Goal: Task Accomplishment & Management: Manage account settings

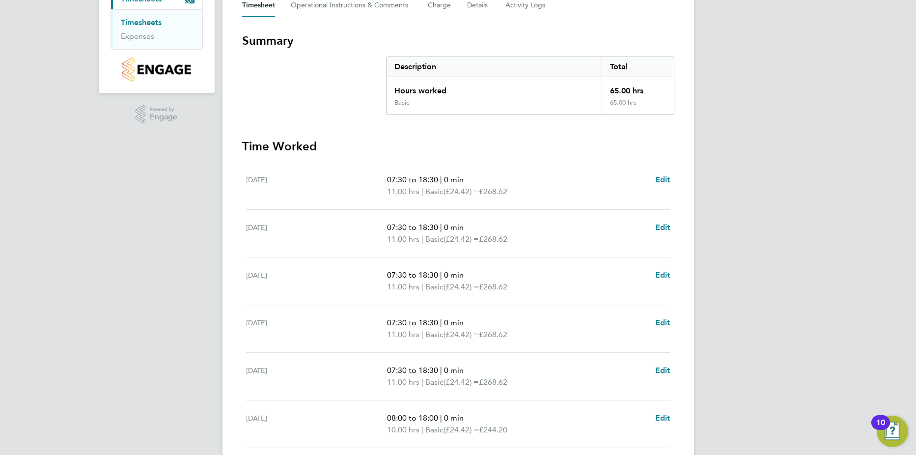
scroll to position [267, 0]
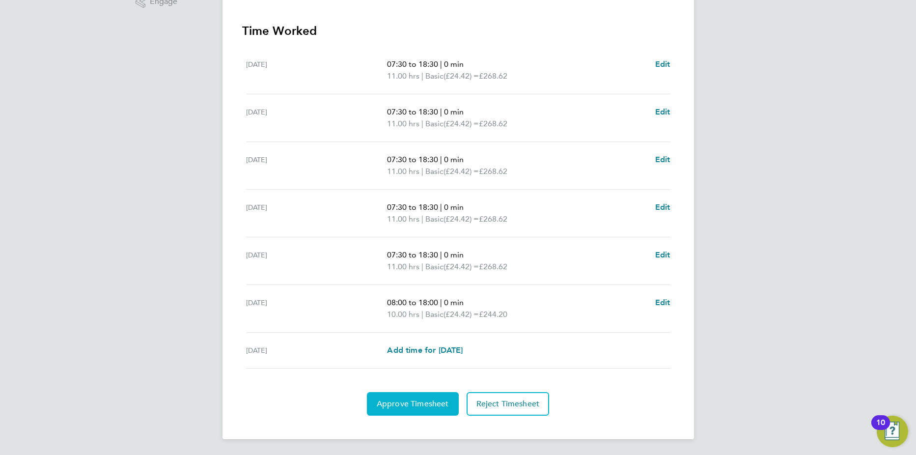
click at [406, 399] on span "Approve Timesheet" at bounding box center [413, 404] width 72 height 10
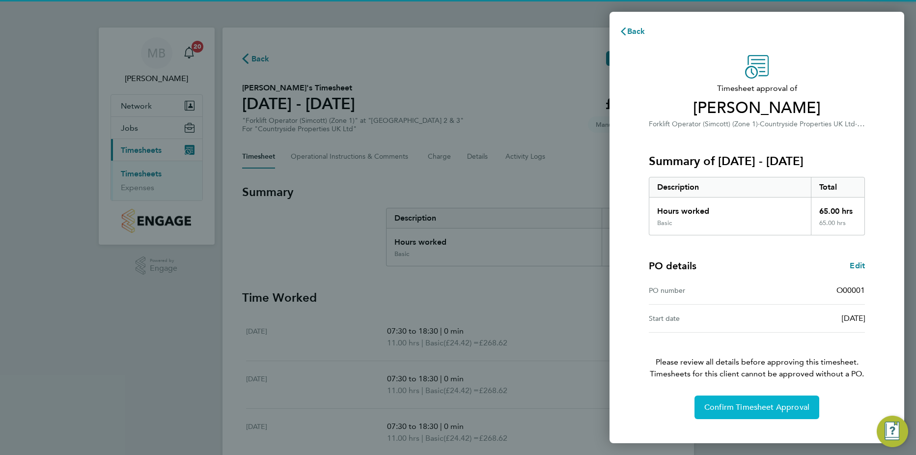
click at [742, 404] on span "Confirm Timesheet Approval" at bounding box center [756, 407] width 105 height 10
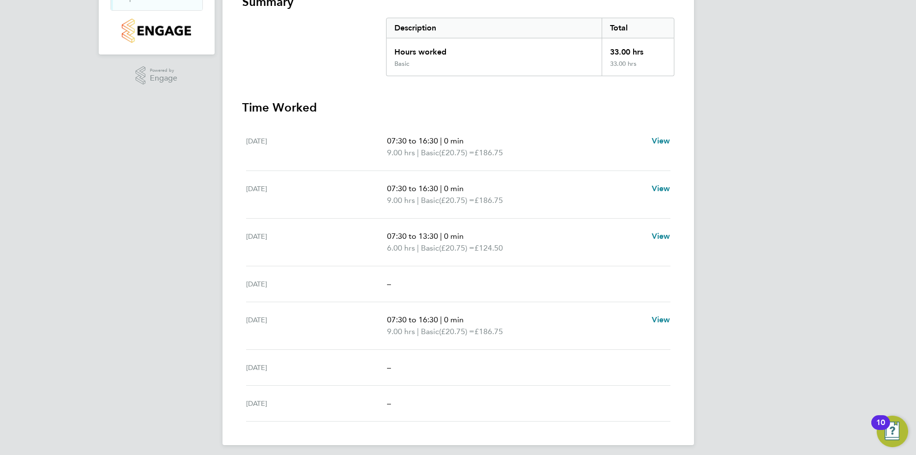
scroll to position [196, 0]
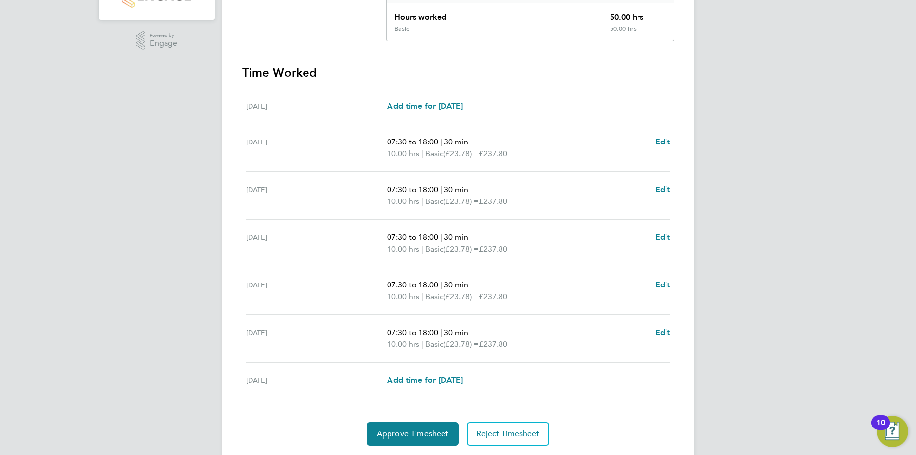
scroll to position [255, 0]
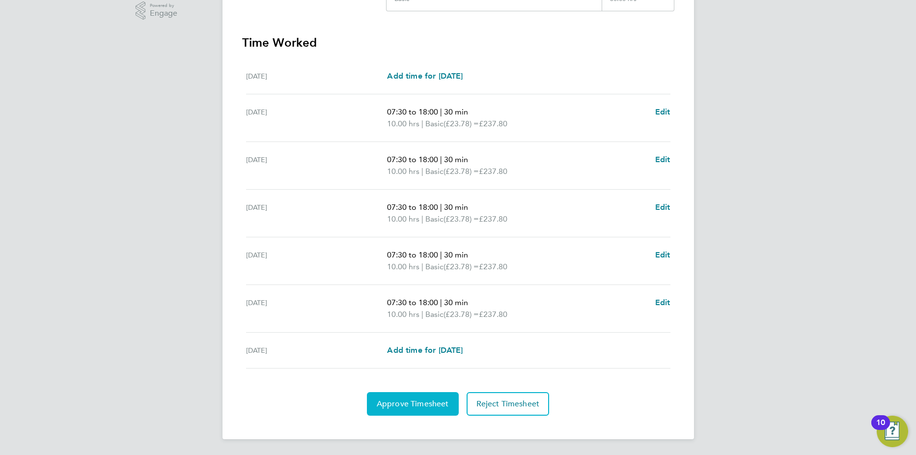
click at [419, 393] on button "Approve Timesheet" at bounding box center [413, 404] width 92 height 24
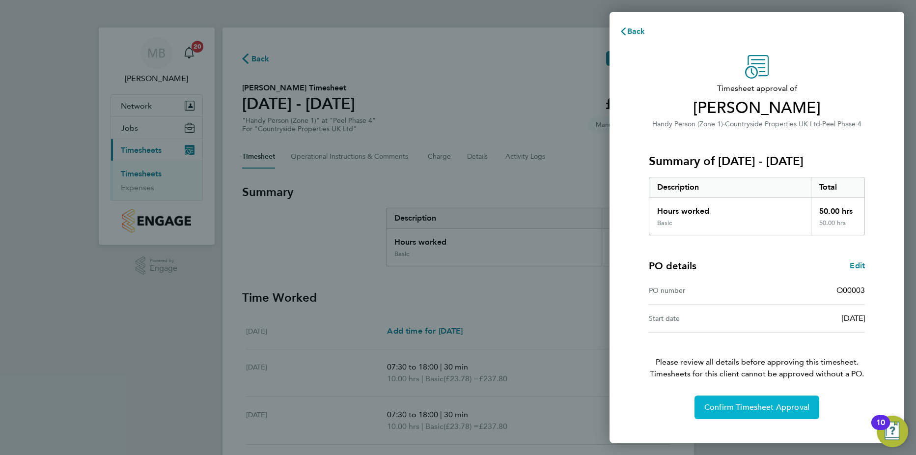
click at [755, 409] on span "Confirm Timesheet Approval" at bounding box center [756, 407] width 105 height 10
